Goal: Find specific page/section: Find specific page/section

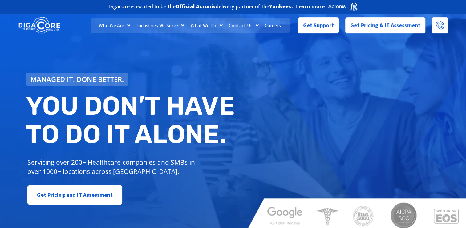
click at [272, 23] on link "Careers" at bounding box center [273, 25] width 23 height 15
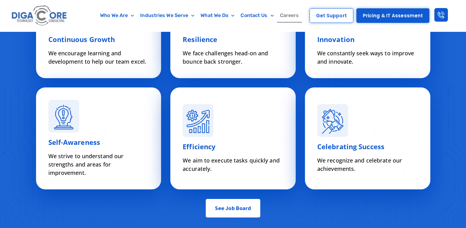
scroll to position [2173, 0]
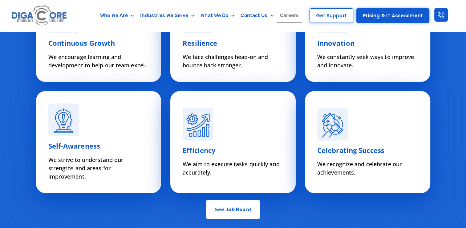
click at [235, 209] on span "See Job Board" at bounding box center [233, 209] width 36 height 12
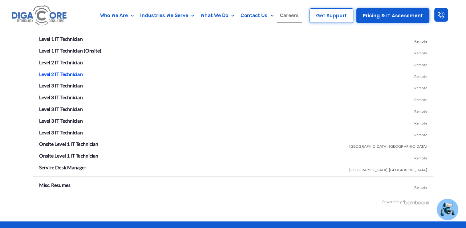
scroll to position [1147, 0]
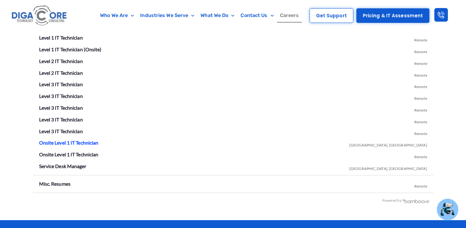
click at [72, 140] on link "Onsite Level 1 IT Technician" at bounding box center [69, 142] width 60 height 6
